Goal: Task Accomplishment & Management: Manage account settings

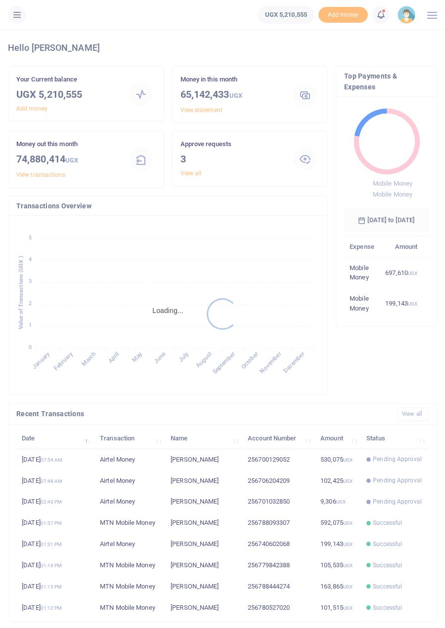
scroll to position [0, 0]
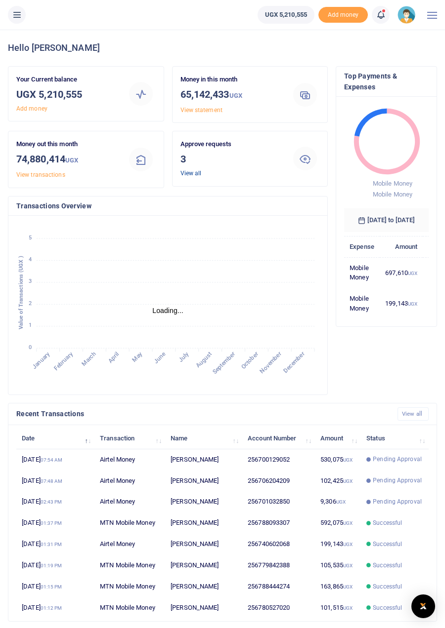
click at [187, 175] on link "View all" at bounding box center [190, 173] width 21 height 7
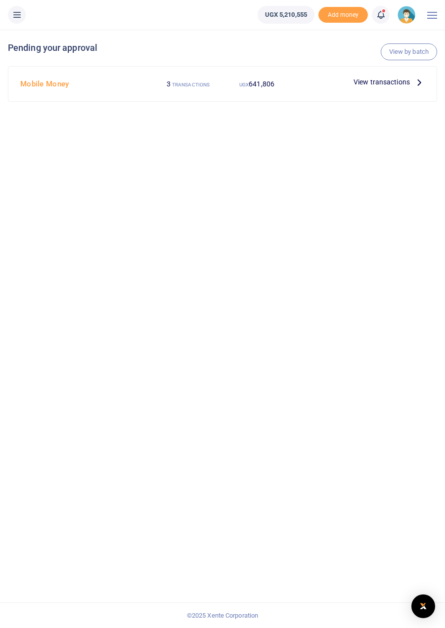
click at [359, 93] on div "View transactions" at bounding box center [359, 84] width 137 height 19
click at [396, 87] on span "View transactions" at bounding box center [381, 82] width 56 height 11
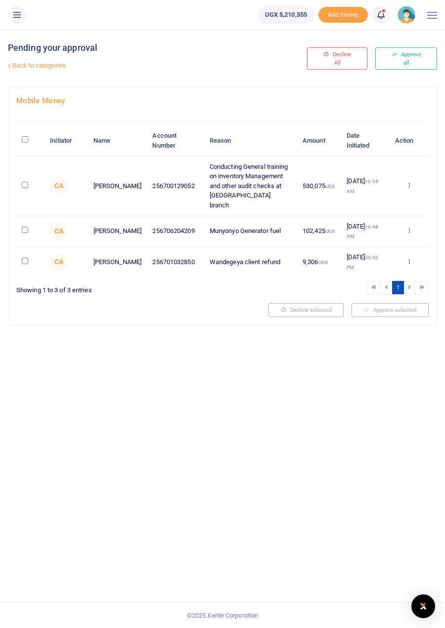
click at [28, 227] on input "checkbox" at bounding box center [25, 230] width 6 height 6
checkbox input "true"
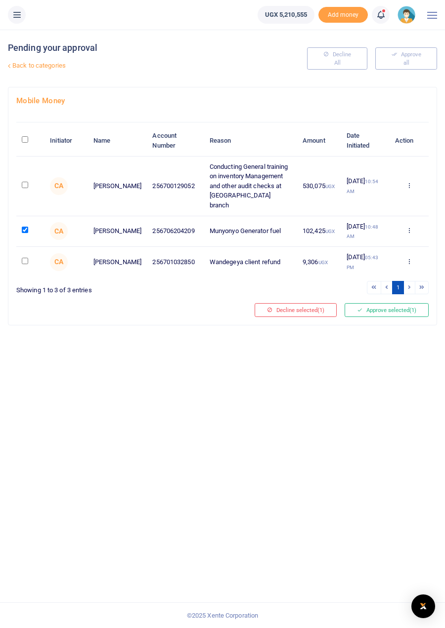
click at [23, 258] on input "checkbox" at bounding box center [25, 261] width 6 height 6
checkbox input "true"
click at [395, 306] on button "Approve selected (2)" at bounding box center [386, 310] width 84 height 14
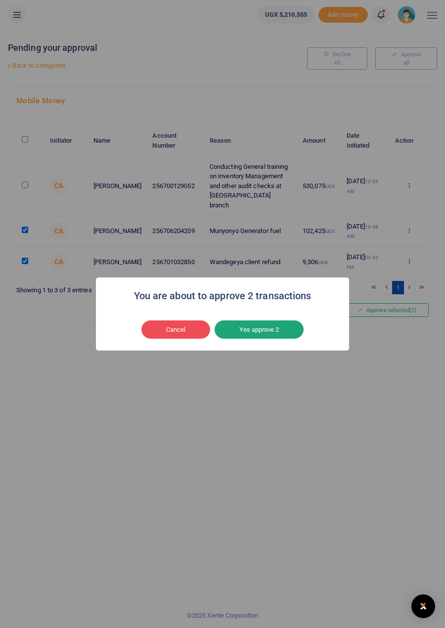
click at [275, 339] on button "Yes approve 2" at bounding box center [258, 330] width 89 height 19
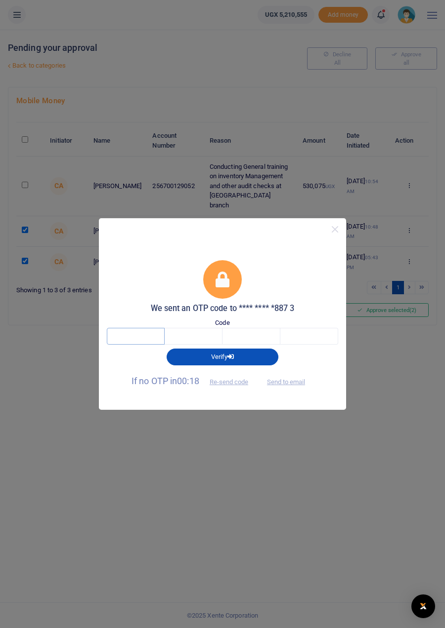
click at [135, 345] on input "text" at bounding box center [136, 336] width 58 height 17
type input "5"
type input "9"
type input "1"
